Goal: Information Seeking & Learning: Learn about a topic

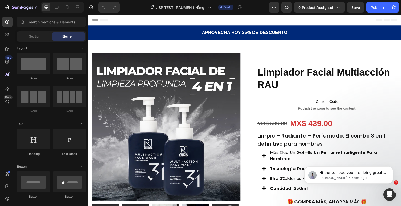
click at [395, 186] on body "Hi there, hope you are doing great. I would like to follow up you regarding our…" at bounding box center [348, 174] width 100 height 32
click at [385, 193] on icon "Open Intercom Messenger" at bounding box center [388, 194] width 9 height 9
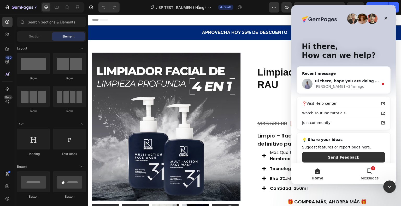
click at [369, 174] on button "1 Messages" at bounding box center [369, 174] width 52 height 21
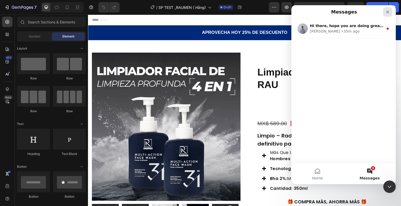
click at [388, 12] on icon "Close" at bounding box center [387, 12] width 4 height 4
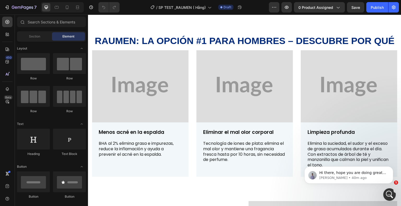
scroll to position [356, 0]
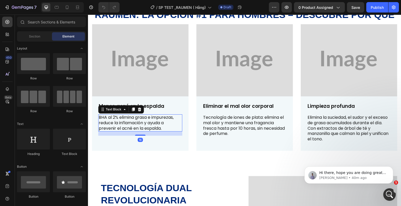
click at [162, 129] on p "BHA al 2% elimina grasa e impurezas, reduce la inflamación y ayuda a prevenir e…" at bounding box center [140, 123] width 83 height 16
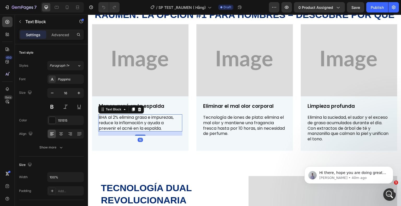
click at [162, 129] on p "BHA al 2% elimina grasa e impurezas, reduce la inflamación y ayuda a prevenir e…" at bounding box center [140, 123] width 83 height 16
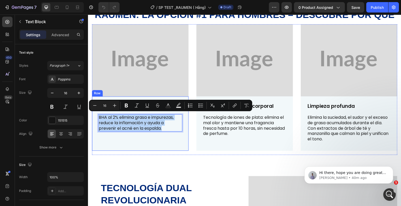
drag, startPoint x: 164, startPoint y: 127, endPoint x: 99, endPoint y: 112, distance: 66.8
click at [99, 112] on div "Menos acné en la espalda Text Block BHA al 2% elimina grasa e impurezas, reduce…" at bounding box center [140, 125] width 84 height 44
copy p "BHA al 2% elimina grasa e impurezas, reduce la inflamación y ayuda a prevenir e…"
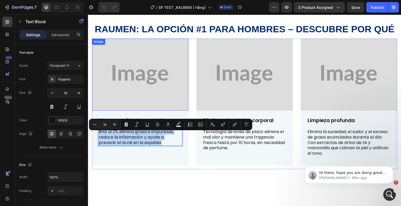
scroll to position [304, 0]
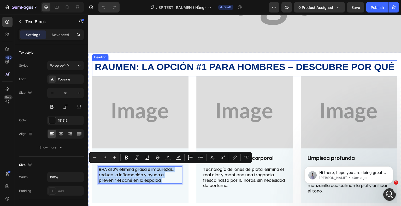
click at [112, 68] on strong "RAUMen: la opción #1 para hombres – descubre por qué" at bounding box center [245, 67] width 300 height 11
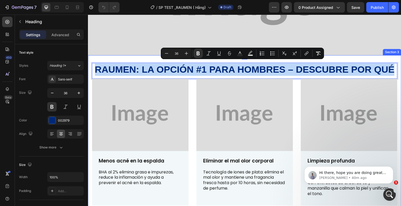
drag, startPoint x: 94, startPoint y: 66, endPoint x: 392, endPoint y: 64, distance: 298.0
click at [247, 105] on img at bounding box center [244, 115] width 97 height 73
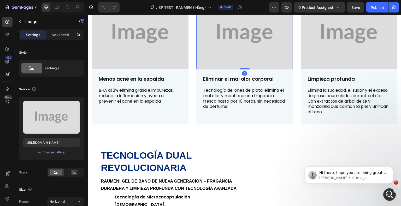
scroll to position [383, 0]
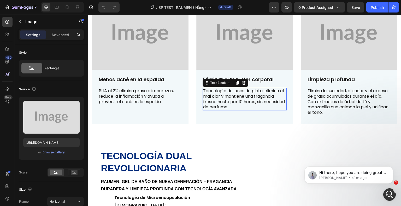
click at [254, 104] on p "Tecnología de iones de plata: elimina el mal olor y mantiene una fragancia fres…" at bounding box center [244, 99] width 83 height 22
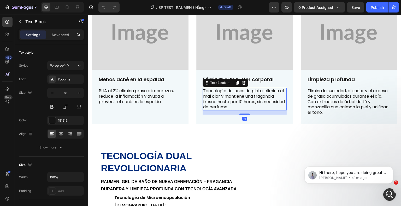
click at [252, 107] on p "Tecnología de iones de plata: elimina el mal olor y mantiene una fragancia fres…" at bounding box center [244, 99] width 83 height 22
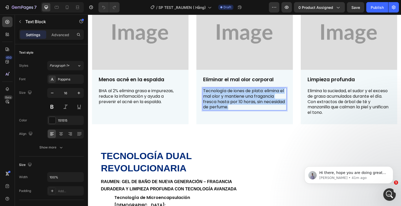
drag, startPoint x: 251, startPoint y: 107, endPoint x: 202, endPoint y: 88, distance: 52.8
click at [203, 88] on p "Tecnología de iones de plata: elimina el mal olor y mantiene una fragancia fres…" at bounding box center [244, 99] width 83 height 22
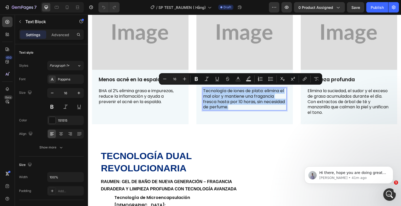
copy p "Tecnología de iones de plata: elimina el mal olor y mantiene una fragancia fres…"
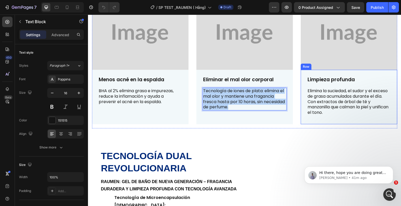
click at [347, 113] on p "Elimina la suciedad, el sudor y el exceso de grasa acumulados durante el día. C…" at bounding box center [348, 101] width 83 height 27
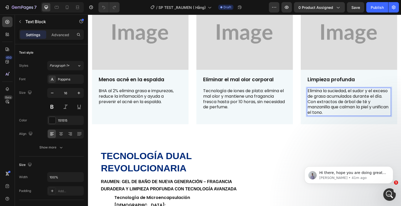
click at [343, 112] on p "Elimina la suciedad, el sudor y el exceso de grasa acumulados durante el día. C…" at bounding box center [348, 101] width 83 height 27
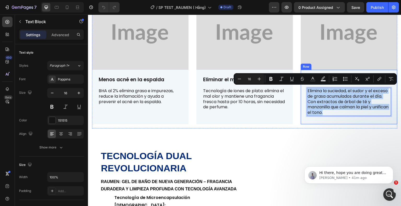
drag, startPoint x: 342, startPoint y: 112, endPoint x: 306, endPoint y: 86, distance: 44.2
click at [307, 86] on div "Limpieza profunda Text Block Elimina la suciedad, el sudor y el exceso de grasa…" at bounding box center [349, 98] width 84 height 44
copy p "Elimina la suciedad, el sudor y el exceso de grasa acumulados durante el día. C…"
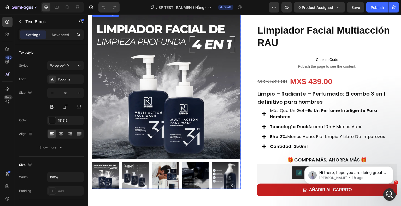
scroll to position [42, 0]
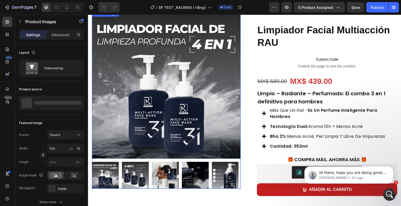
click at [102, 172] on img at bounding box center [105, 175] width 27 height 27
click at [102, 172] on div at bounding box center [105, 175] width 27 height 27
click at [135, 172] on img at bounding box center [135, 175] width 27 height 27
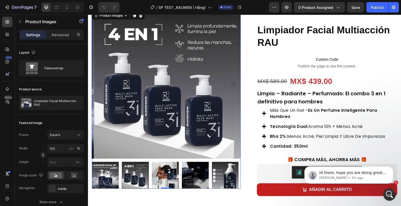
click at [164, 176] on img at bounding box center [165, 175] width 27 height 27
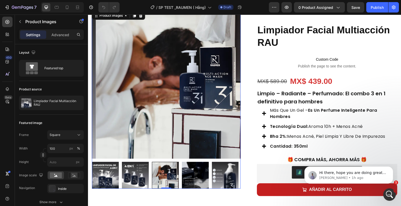
click at [198, 176] on img at bounding box center [195, 175] width 27 height 27
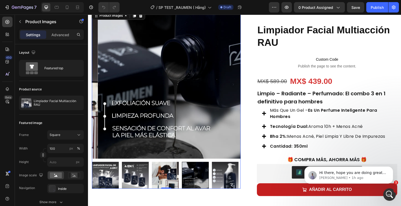
click at [228, 177] on img at bounding box center [225, 175] width 27 height 27
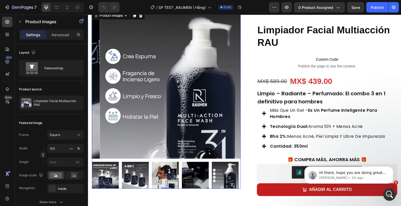
click at [198, 173] on img at bounding box center [195, 175] width 27 height 27
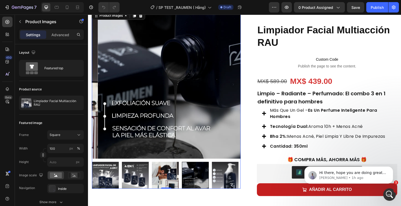
click at [227, 174] on img at bounding box center [225, 175] width 27 height 27
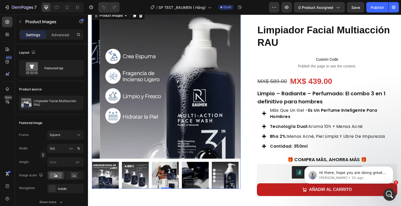
click at [158, 175] on img at bounding box center [165, 175] width 27 height 27
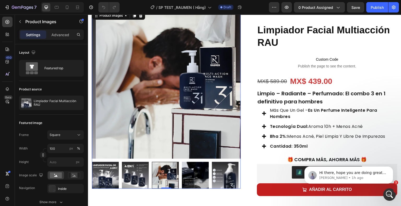
click at [102, 176] on img at bounding box center [105, 175] width 27 height 27
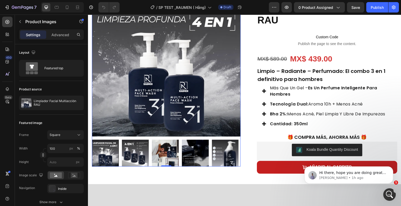
scroll to position [65, 0]
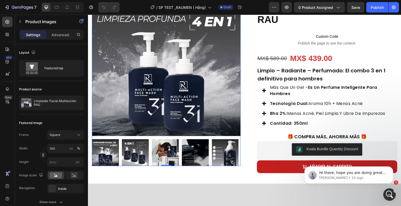
click at [127, 154] on img at bounding box center [135, 152] width 27 height 27
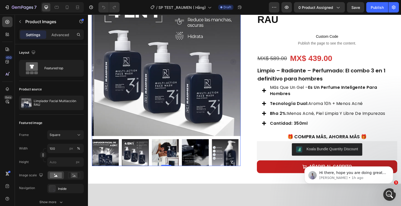
click at [164, 142] on img at bounding box center [165, 152] width 27 height 27
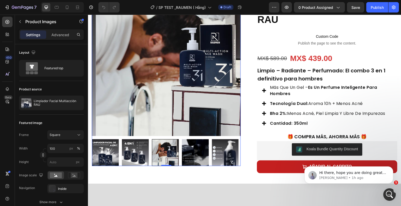
click at [187, 141] on img at bounding box center [195, 152] width 27 height 27
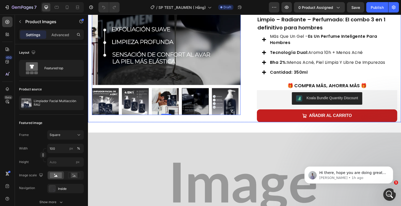
scroll to position [117, 0]
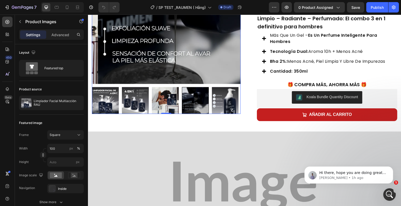
click at [222, 101] on img at bounding box center [225, 100] width 27 height 27
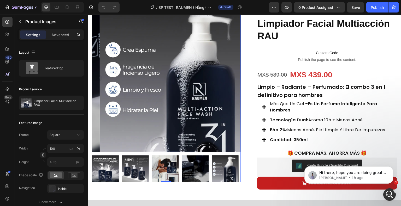
scroll to position [49, 0]
click at [101, 168] on img at bounding box center [105, 169] width 27 height 27
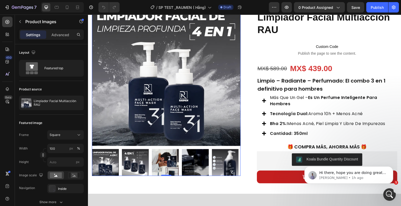
scroll to position [69, 0]
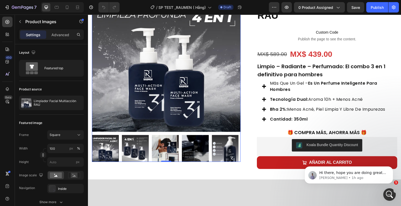
click at [130, 145] on img at bounding box center [135, 148] width 27 height 27
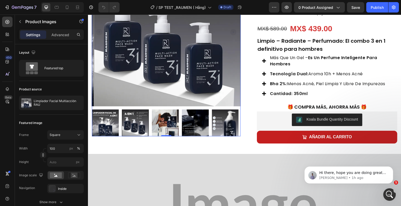
scroll to position [95, 0]
click at [107, 120] on img at bounding box center [105, 123] width 27 height 27
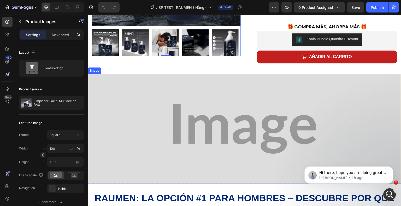
scroll to position [175, 0]
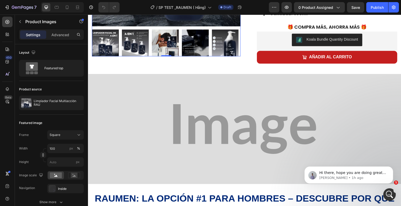
click at [141, 35] on img at bounding box center [135, 42] width 27 height 27
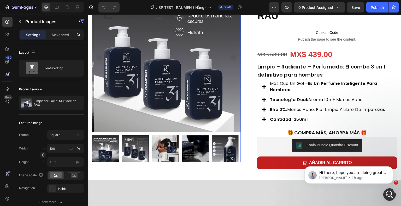
scroll to position [78, 0]
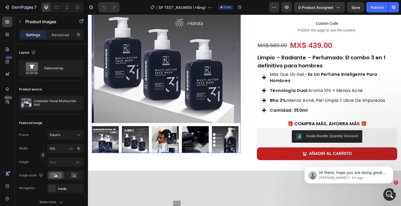
click at [163, 137] on img at bounding box center [165, 139] width 27 height 27
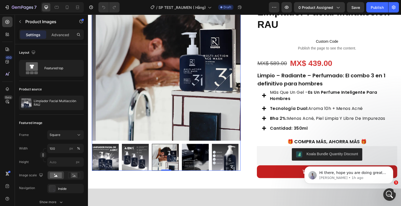
scroll to position [52, 0]
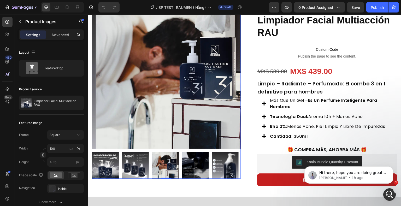
click at [192, 164] on img at bounding box center [195, 165] width 27 height 27
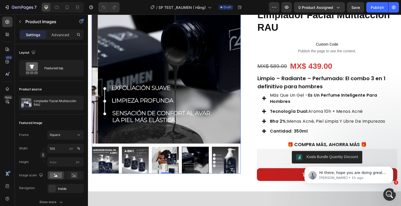
scroll to position [66, 0]
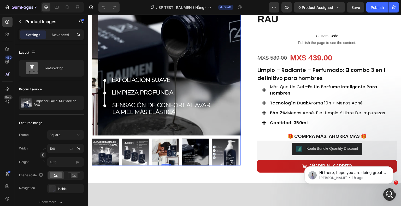
click at [223, 150] on img at bounding box center [225, 152] width 27 height 27
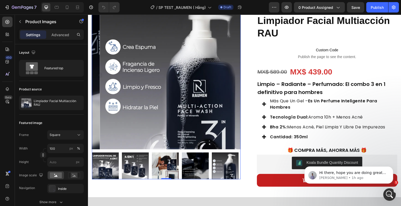
scroll to position [40, 0]
